Goal: Find specific page/section: Find specific page/section

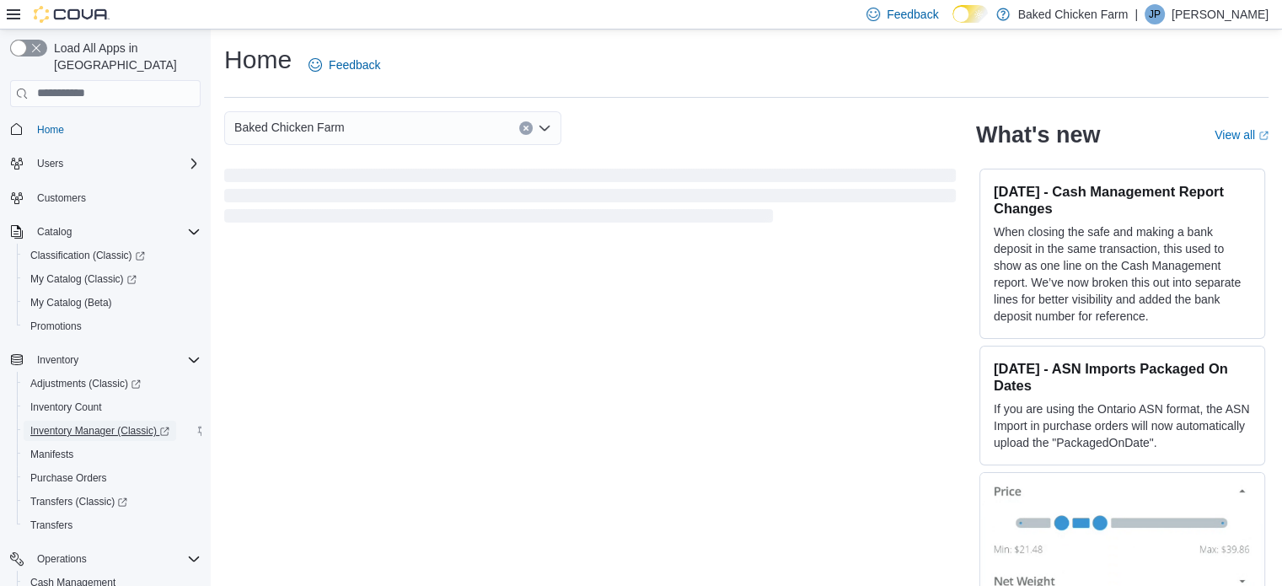
click at [91, 424] on span "Inventory Manager (Classic)" at bounding box center [99, 430] width 139 height 13
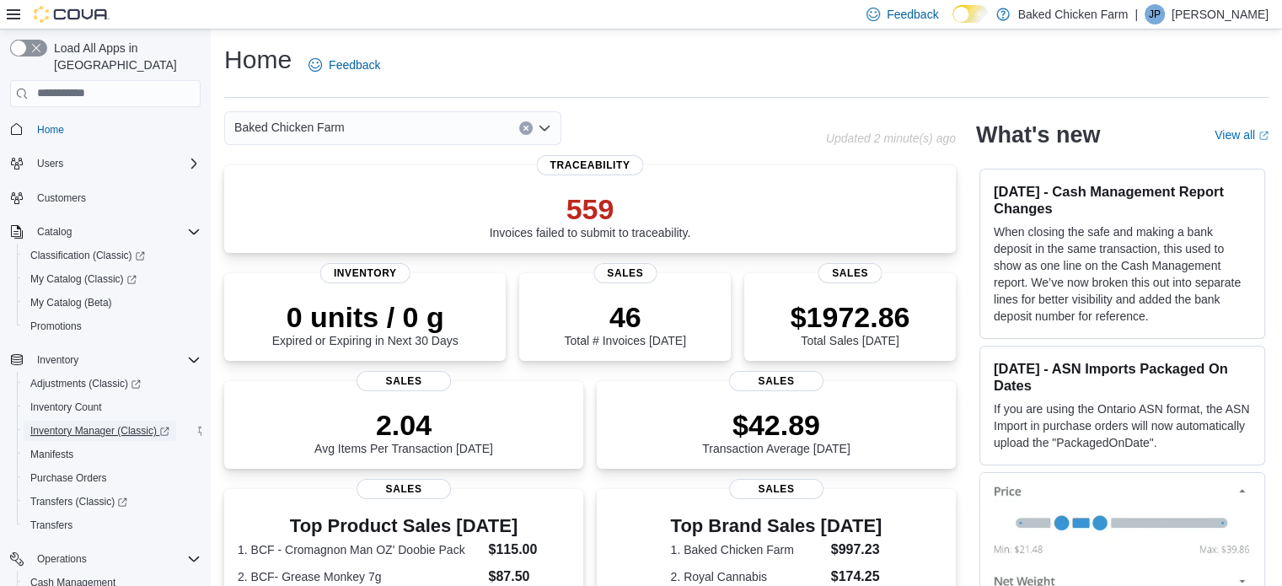
click at [91, 424] on span "Inventory Manager (Classic)" at bounding box center [99, 430] width 139 height 13
